Goal: Task Accomplishment & Management: Use online tool/utility

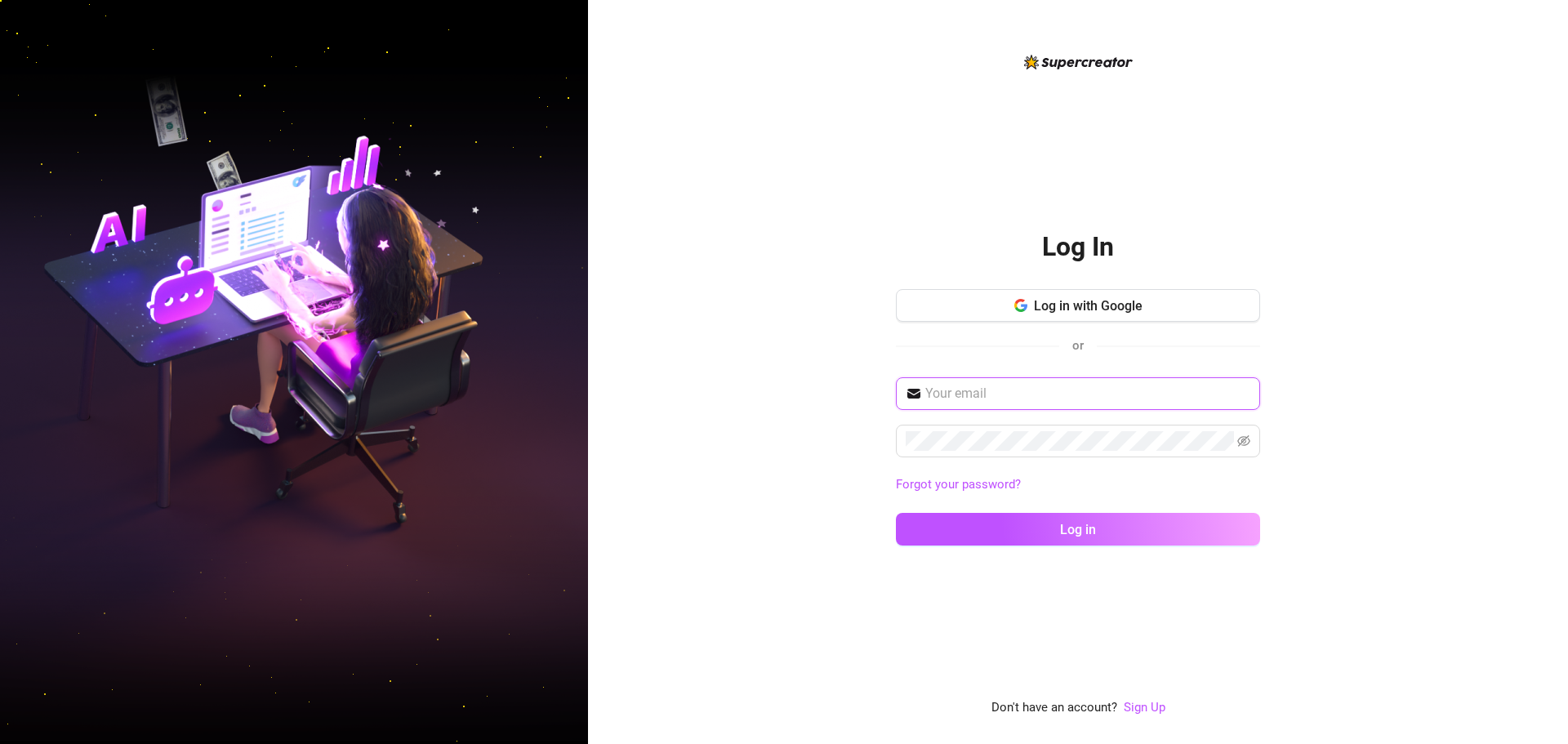
click at [963, 388] on input "text" at bounding box center [1087, 393] width 325 height 19
type input "[PERSON_NAME][EMAIL_ADDRESS][PERSON_NAME][DOMAIN_NAME]"
click at [896, 513] on button "Log in" at bounding box center [1078, 529] width 365 height 32
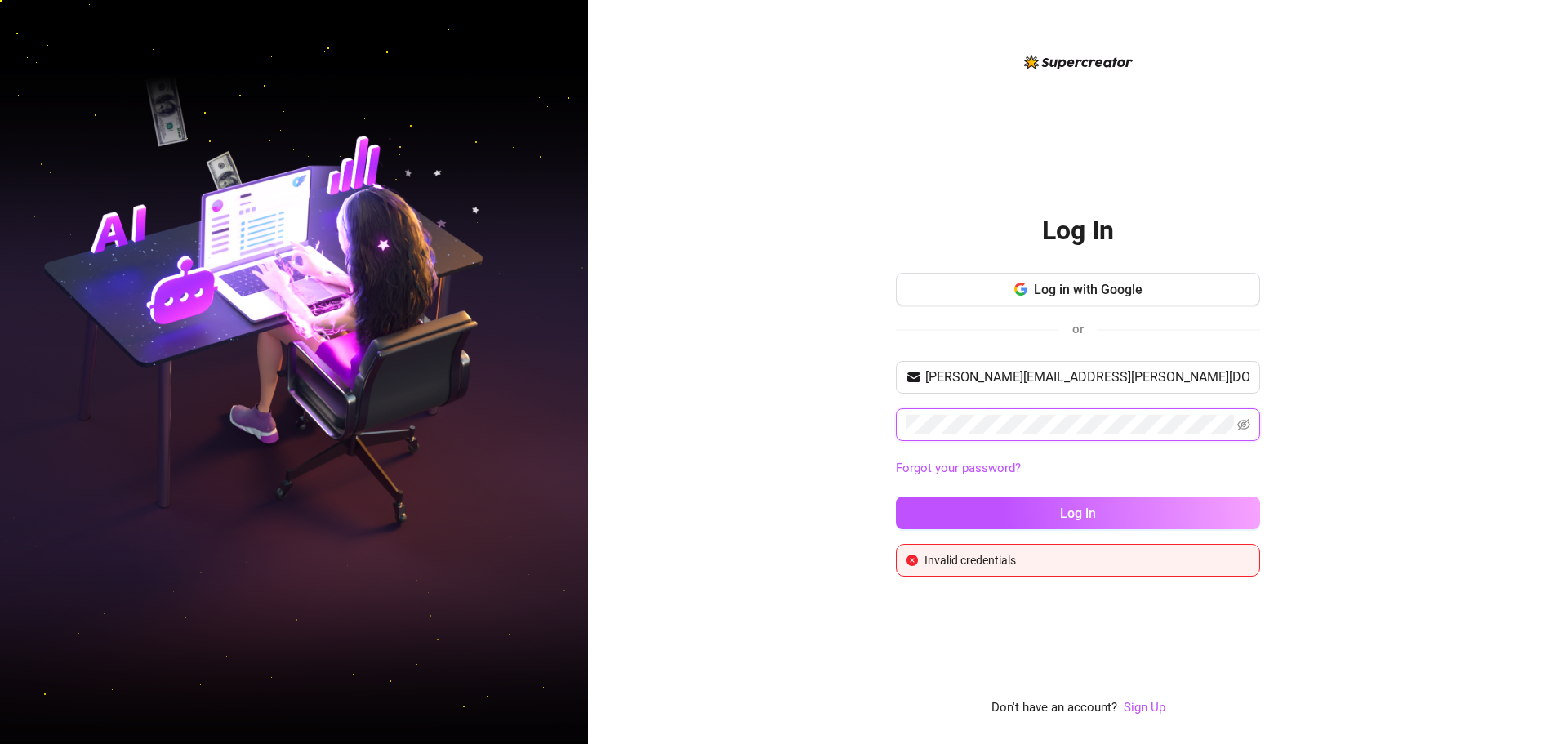
click at [896, 496] on button "Log in" at bounding box center [1078, 512] width 365 height 32
click at [1063, 285] on span "Log in with Google" at bounding box center [1087, 290] width 109 height 16
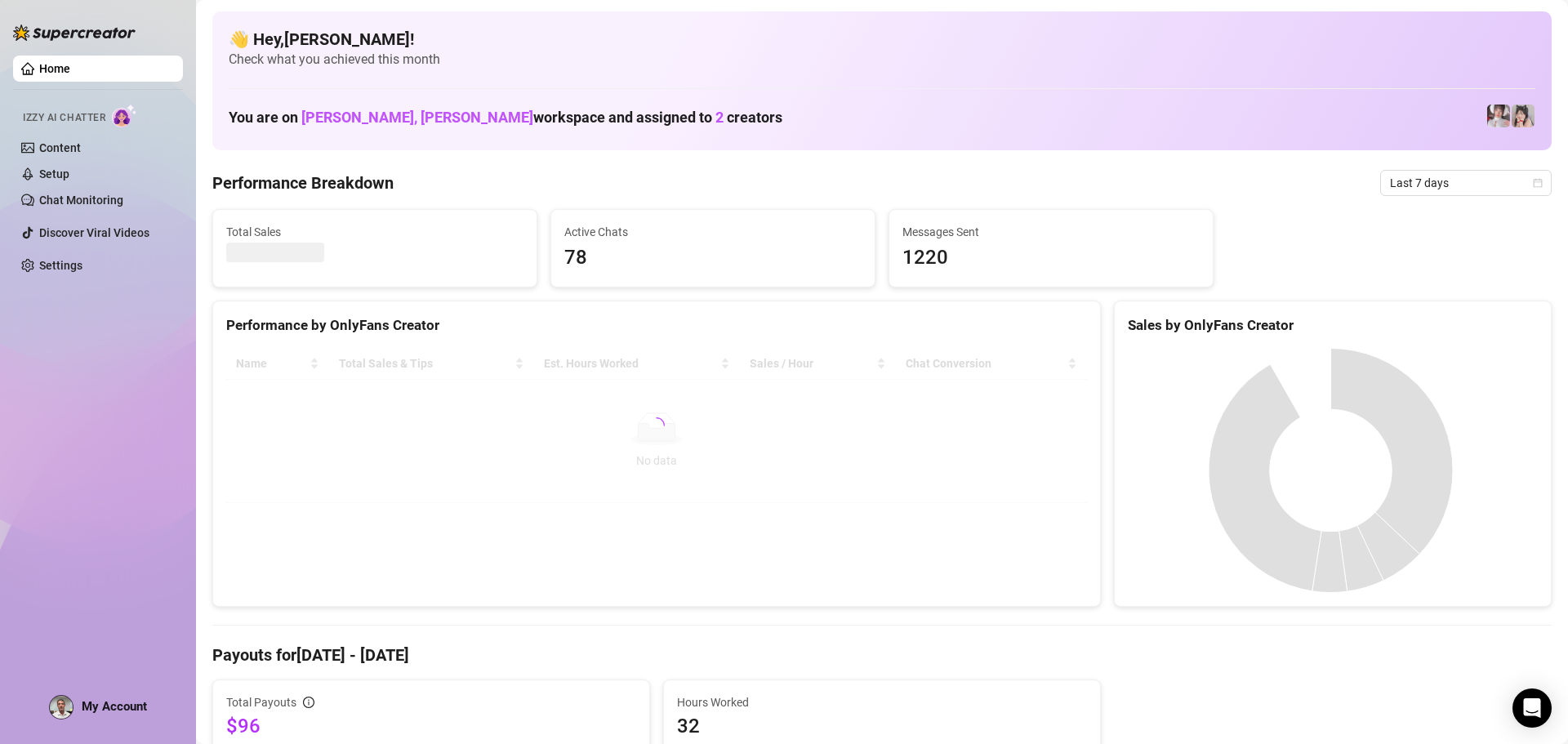
click at [742, 85] on div "👋 Hey, [PERSON_NAME] ! Check what you achieved this month You are on [PERSON_NA…" at bounding box center [882, 80] width 1340 height 139
click at [1036, 69] on div "👋 Hey, [PERSON_NAME] ! Check what you achieved this month You are on [PERSON_NA…" at bounding box center [882, 80] width 1340 height 139
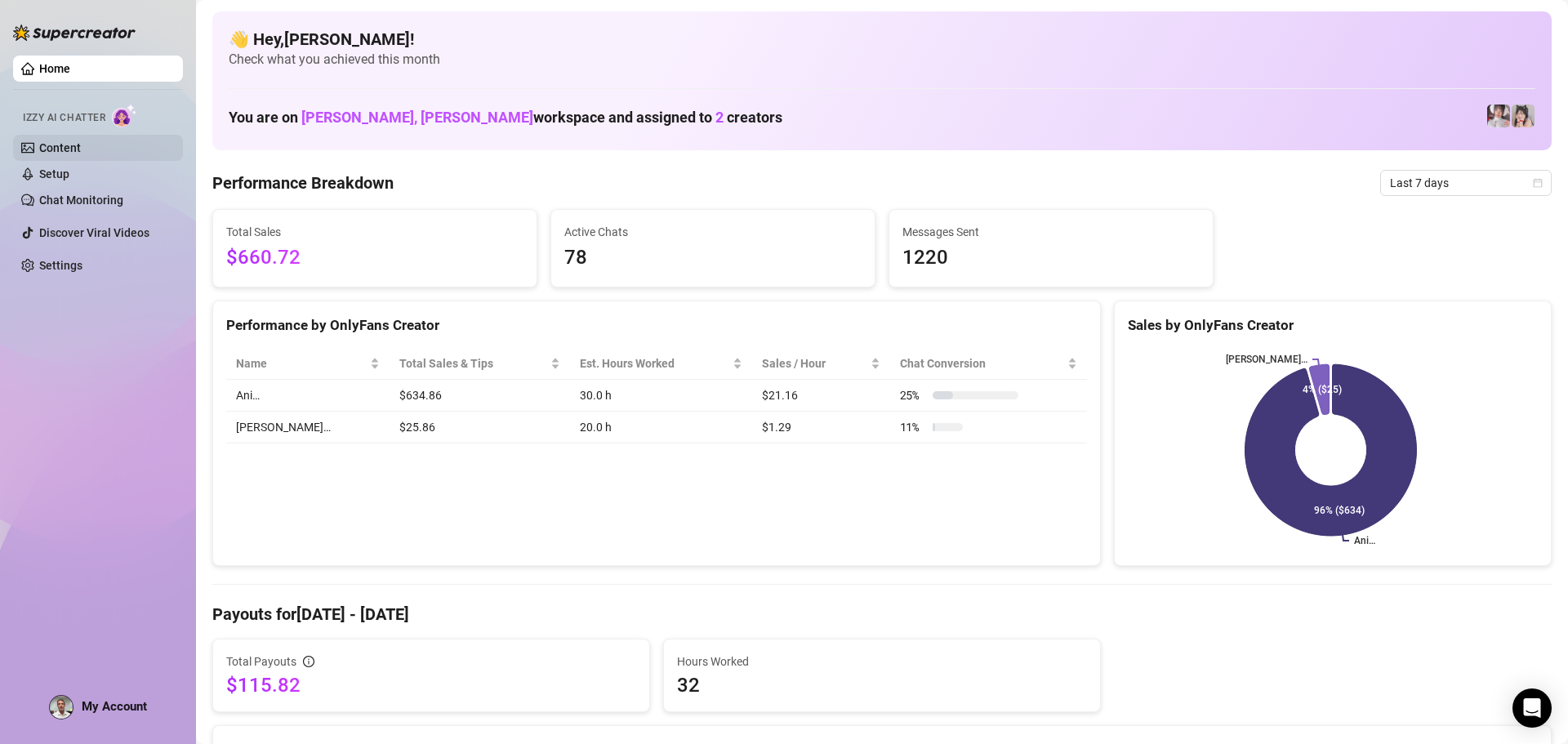
click at [65, 146] on link "Content" at bounding box center [60, 147] width 42 height 13
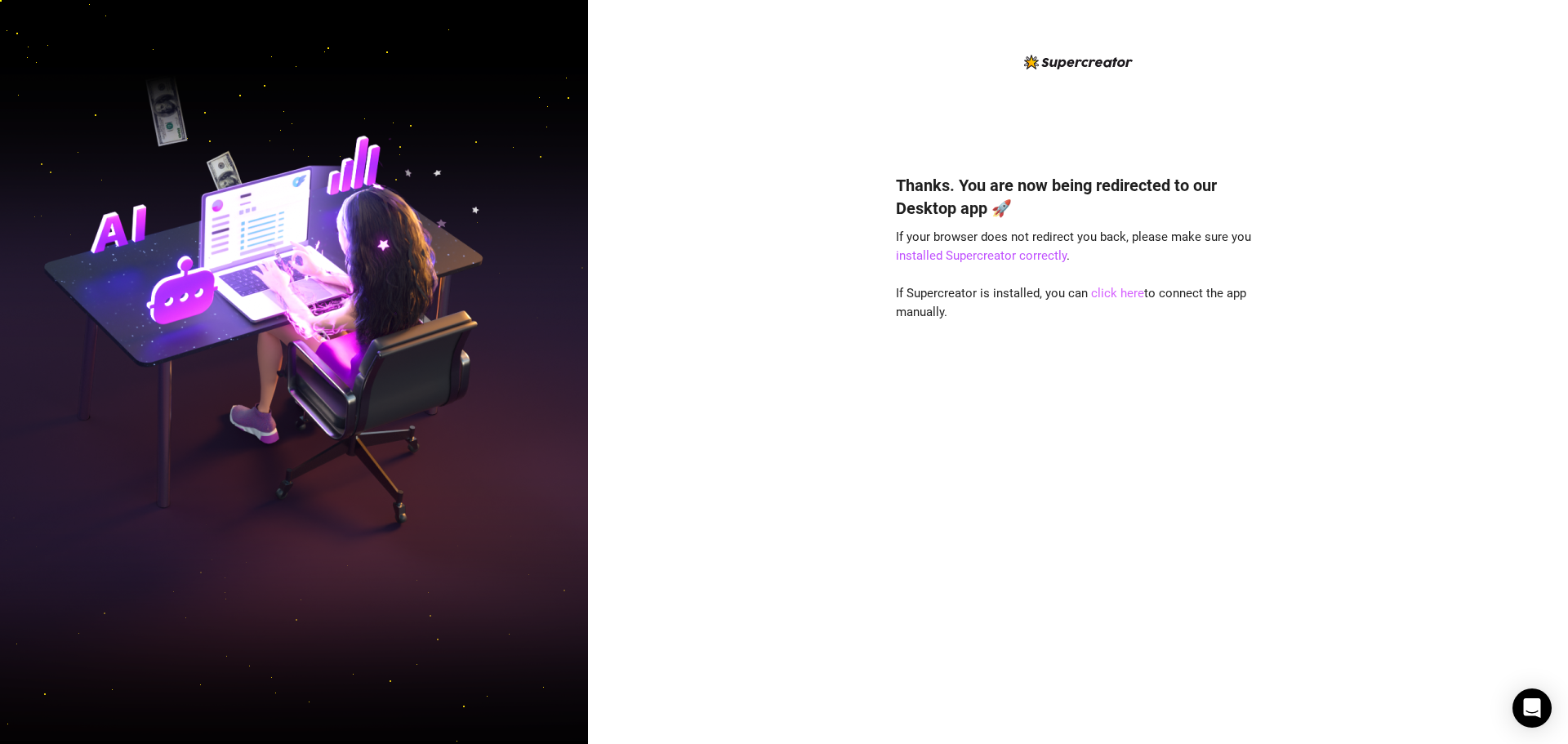
click at [1115, 295] on link "click here" at bounding box center [1117, 293] width 53 height 15
